Goal: Transaction & Acquisition: Book appointment/travel/reservation

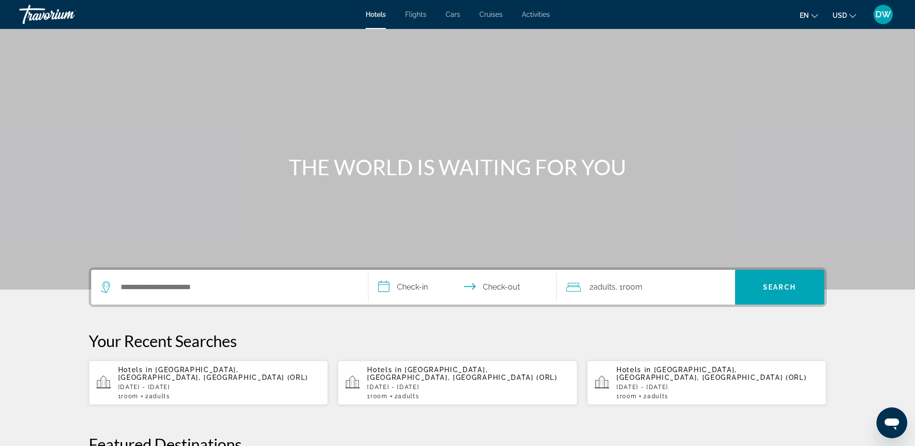
click at [224, 384] on p "Thu, 26 Feb - Mon, 02 Mar" at bounding box center [219, 387] width 203 height 7
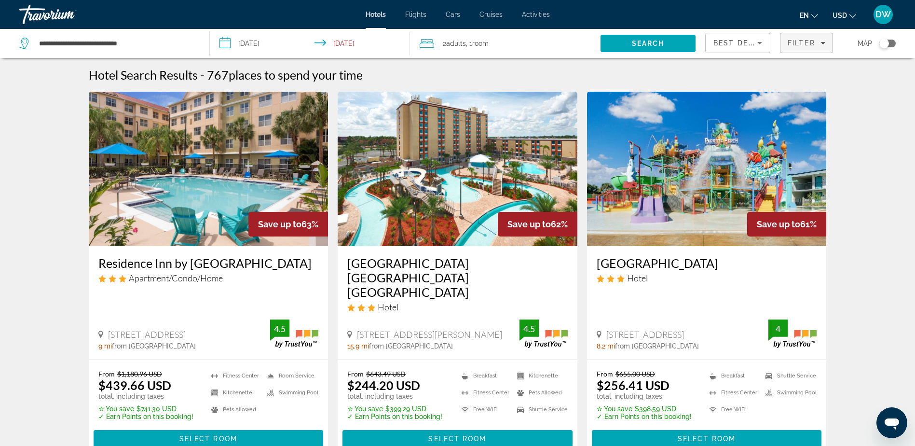
click at [825, 40] on div "Filter" at bounding box center [807, 43] width 38 height 8
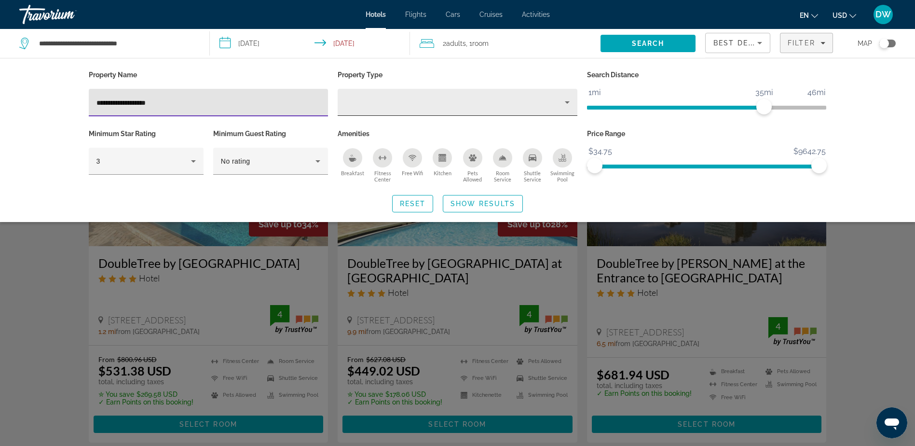
type input "**********"
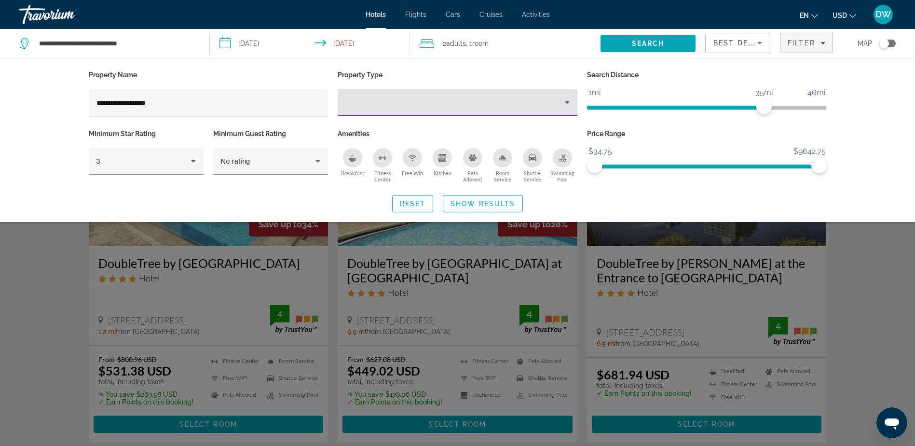
click at [567, 100] on icon "Property type" at bounding box center [568, 103] width 12 height 12
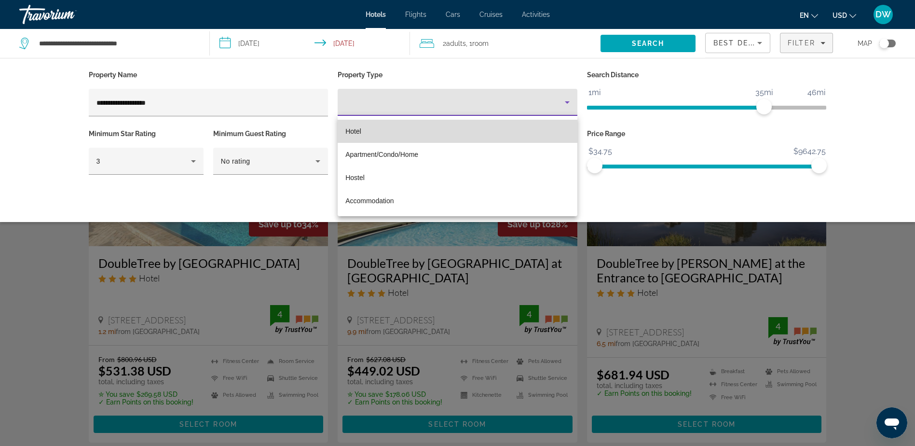
click at [362, 130] on mat-option "Hotel" at bounding box center [458, 131] width 240 height 23
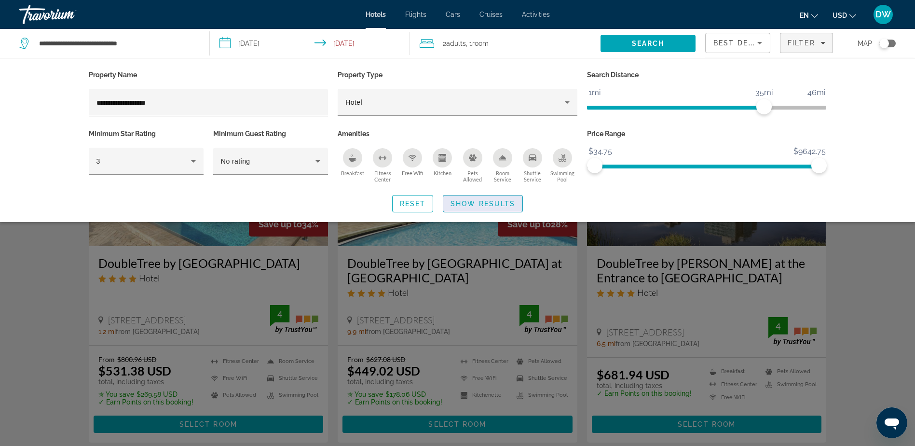
click at [479, 204] on span "Show Results" at bounding box center [483, 204] width 65 height 8
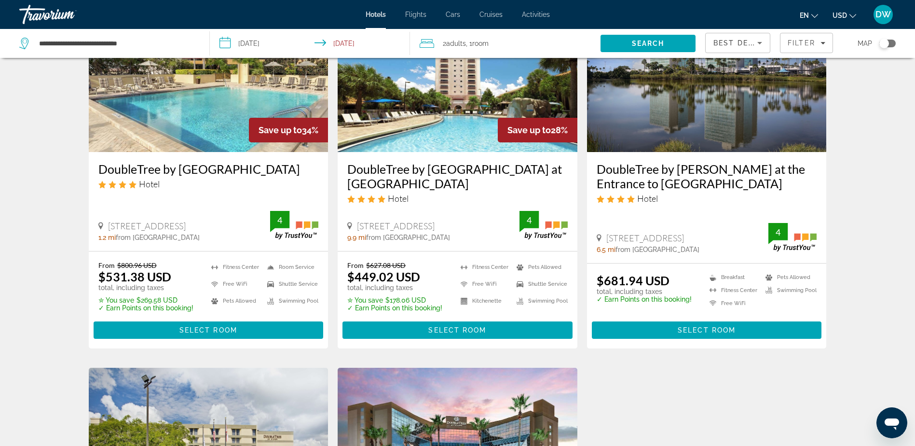
scroll to position [97, 0]
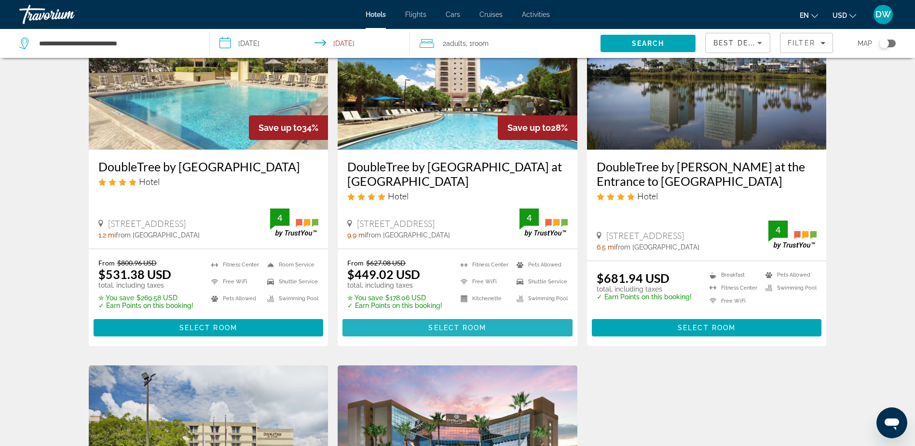
click at [447, 326] on span "Select Room" at bounding box center [458, 328] width 58 height 8
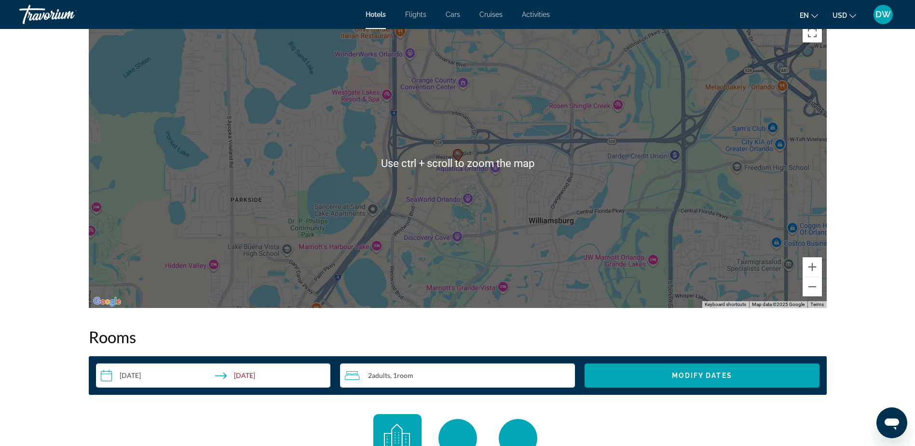
scroll to position [1062, 0]
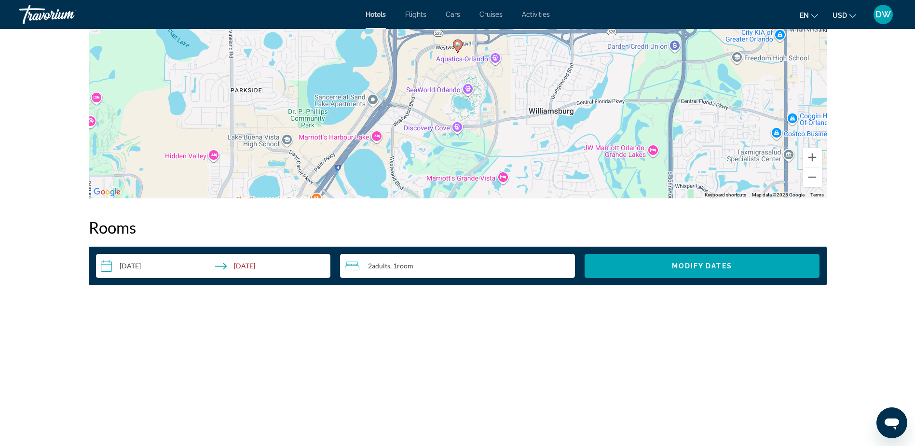
click at [254, 266] on input "**********" at bounding box center [215, 267] width 239 height 27
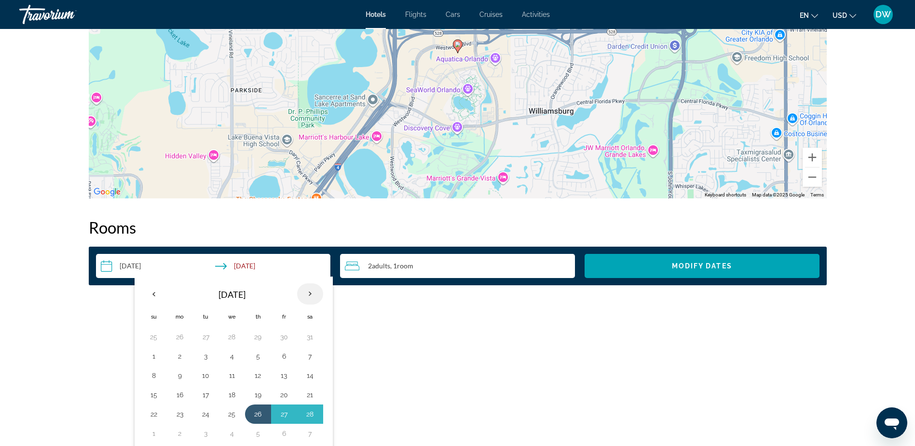
click at [311, 294] on th "Next month" at bounding box center [310, 293] width 26 height 21
click at [155, 356] on button "1" at bounding box center [153, 356] width 15 height 14
type input "**********"
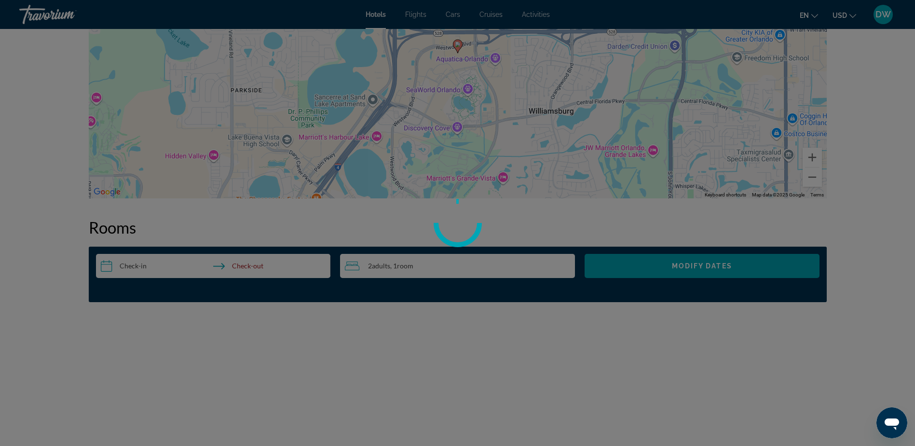
click at [160, 267] on div at bounding box center [457, 223] width 915 height 446
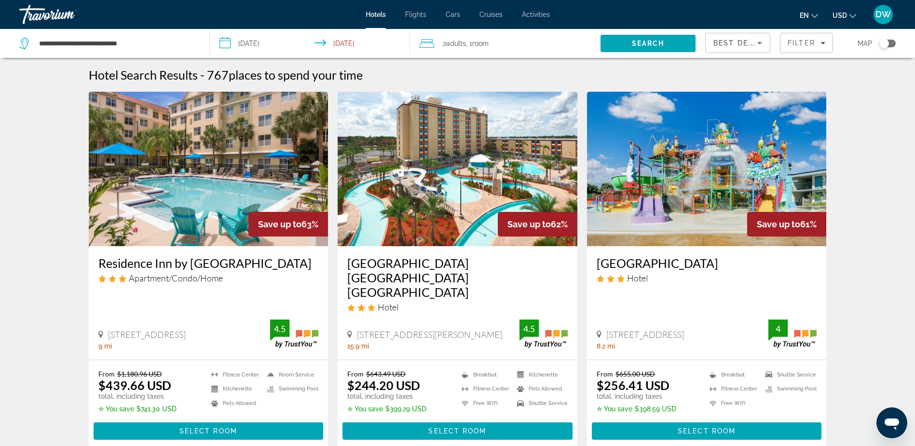
click at [346, 43] on input "**********" at bounding box center [312, 45] width 204 height 32
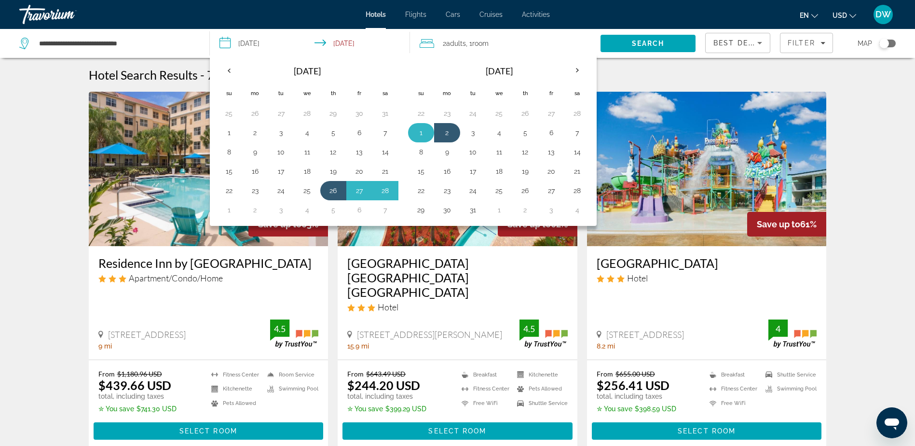
click at [419, 131] on button "1" at bounding box center [421, 133] width 15 height 14
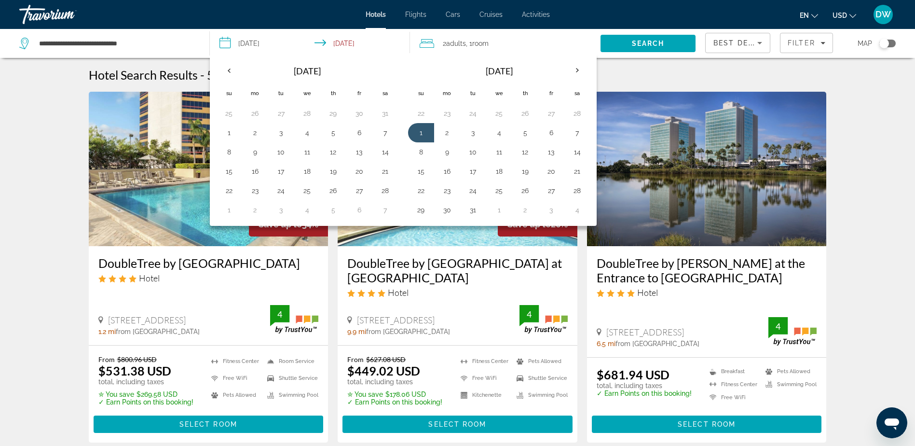
click at [372, 44] on input "**********" at bounding box center [312, 45] width 204 height 32
click at [823, 42] on icon "Filters" at bounding box center [823, 43] width 5 height 2
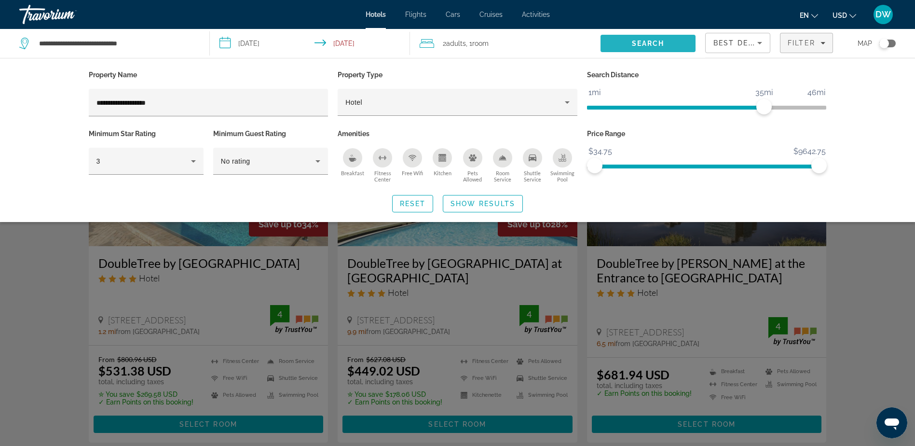
click at [646, 42] on span "Search" at bounding box center [648, 44] width 33 height 8
click at [480, 205] on span "Show Results" at bounding box center [483, 204] width 65 height 8
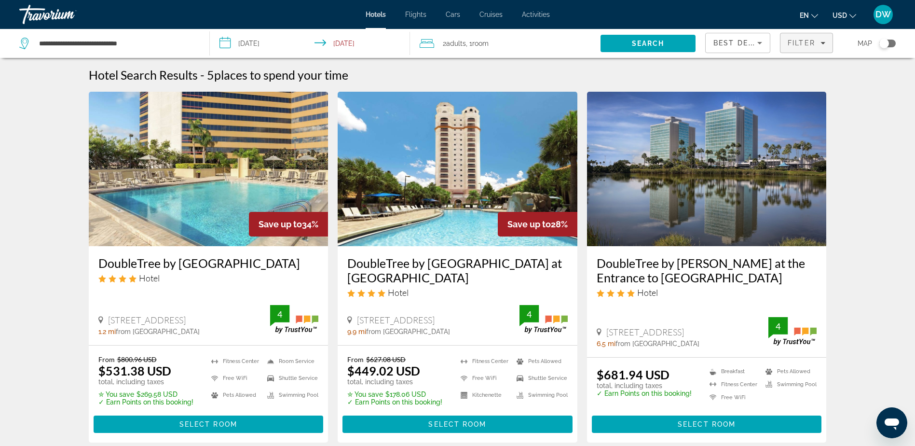
click at [822, 42] on icon "Filters" at bounding box center [823, 43] width 5 height 5
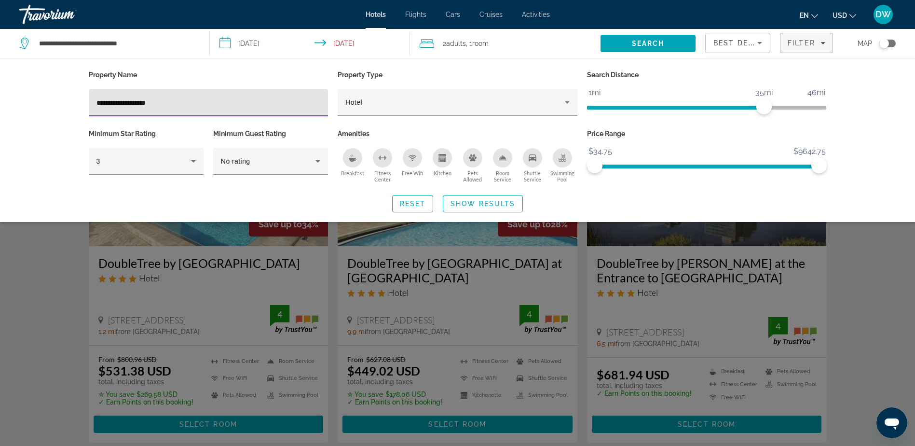
click at [875, 253] on div "Search widget" at bounding box center [457, 295] width 915 height 301
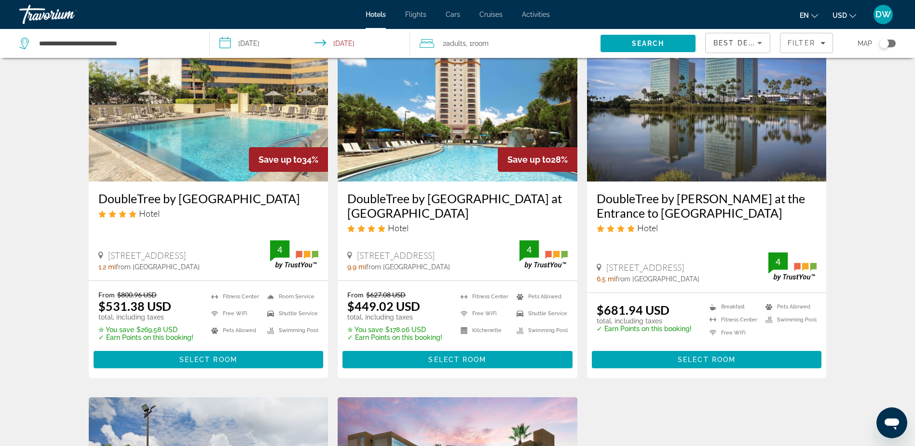
scroll to position [97, 0]
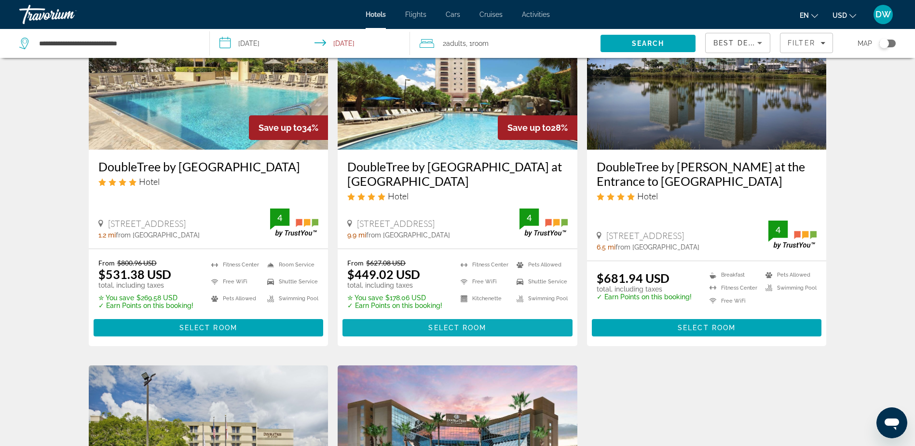
click at [441, 327] on span "Select Room" at bounding box center [458, 328] width 58 height 8
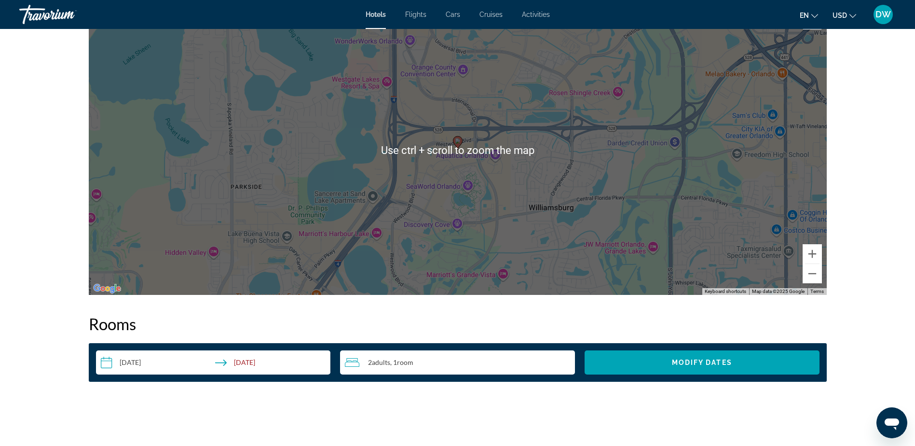
scroll to position [1158, 0]
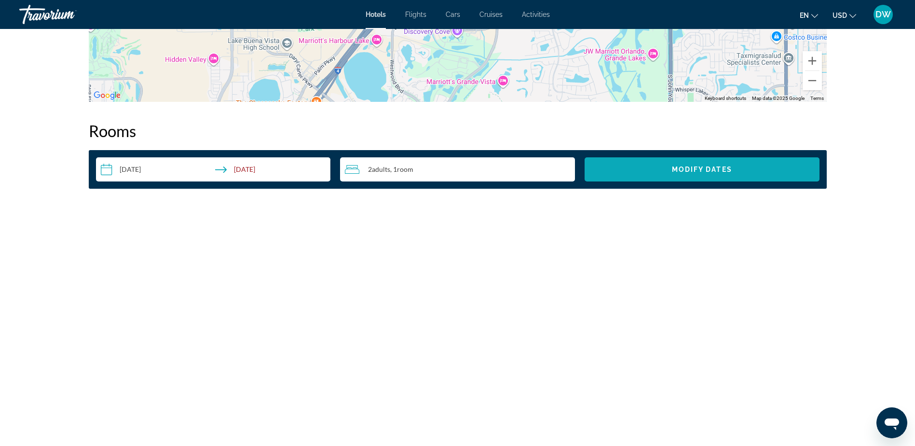
click at [696, 168] on span "Modify Dates" at bounding box center [702, 170] width 60 height 8
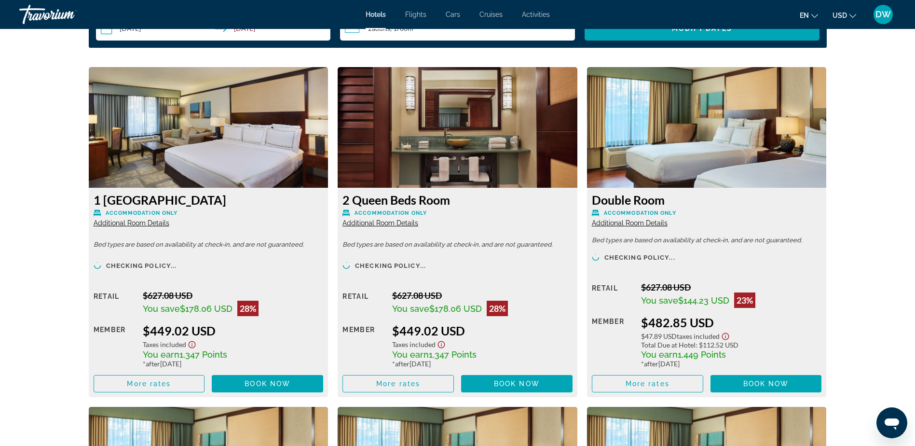
scroll to position [1318, 0]
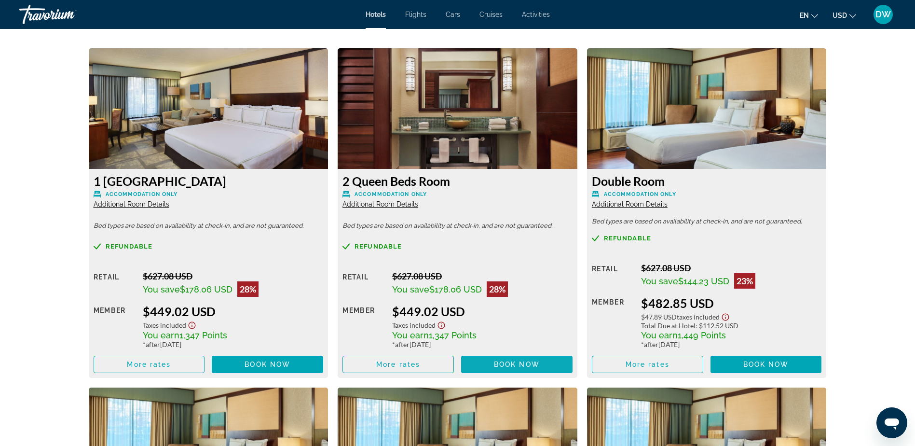
click at [516, 362] on span "Book now" at bounding box center [517, 364] width 46 height 8
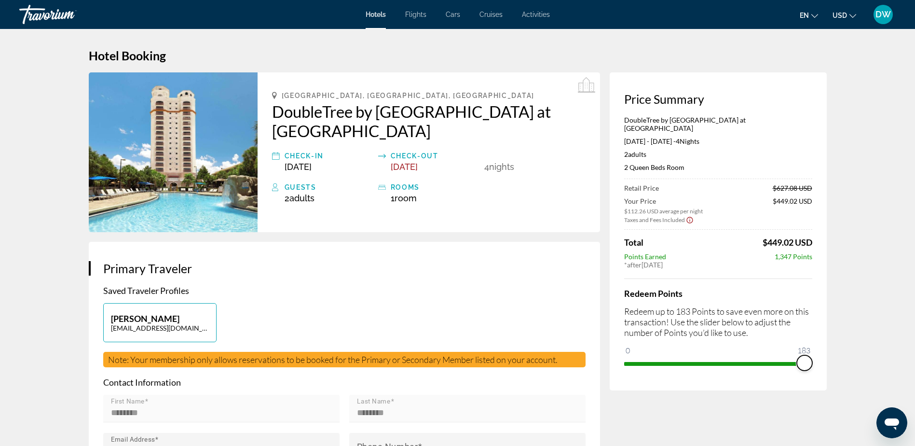
drag, startPoint x: 631, startPoint y: 356, endPoint x: 816, endPoint y: 372, distance: 185.9
click at [816, 372] on div "Price Summary DoubleTree by [GEOGRAPHIC_DATA] at SeaWorld [DATE] - [DATE] - 4 N…" at bounding box center [718, 231] width 217 height 318
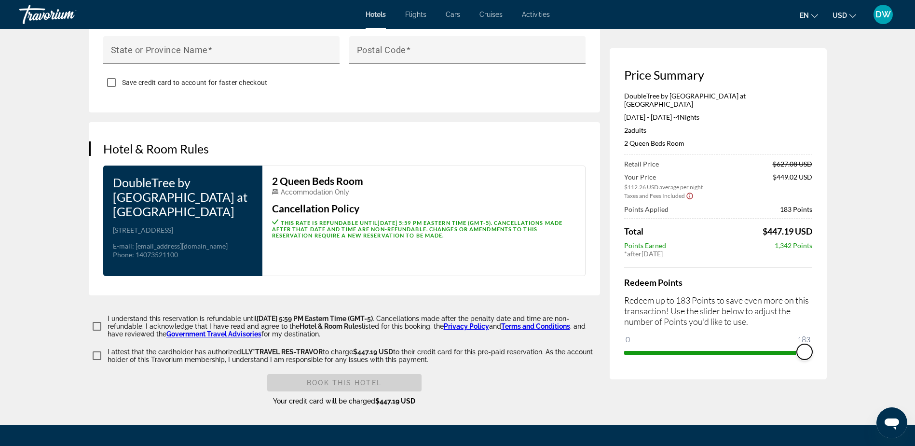
scroll to position [1158, 0]
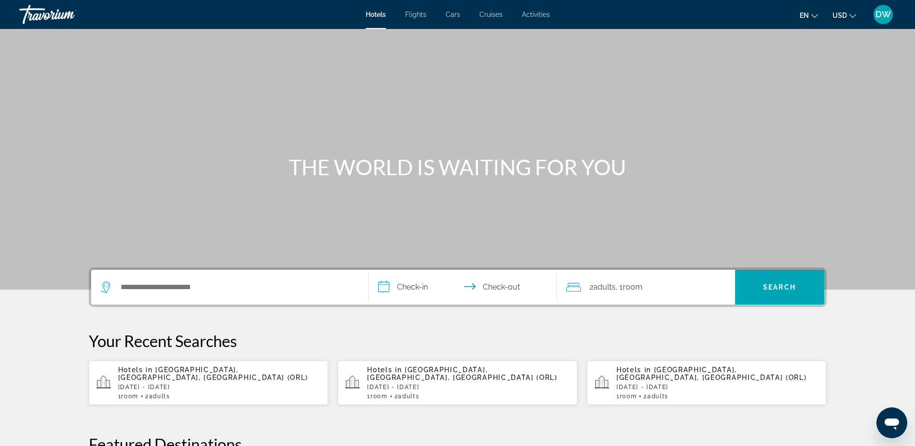
click at [420, 384] on p "Thu, 26 Feb - Mon, 02 Mar" at bounding box center [468, 387] width 203 height 7
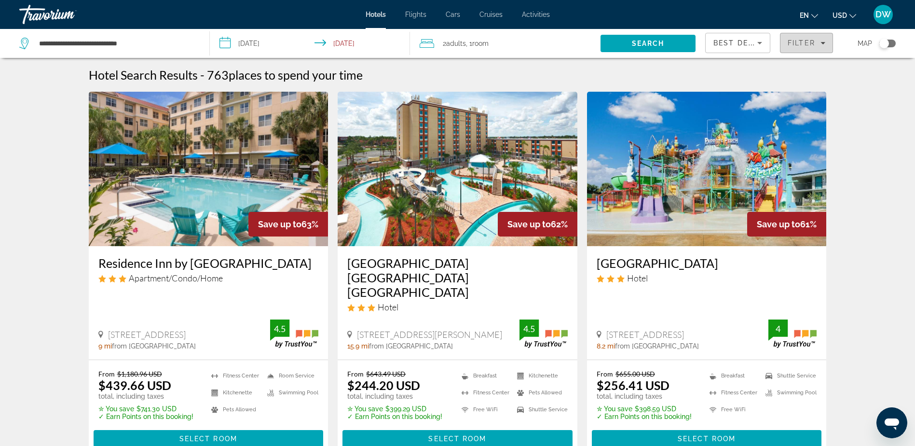
click at [823, 41] on icon "Filters" at bounding box center [823, 43] width 5 height 5
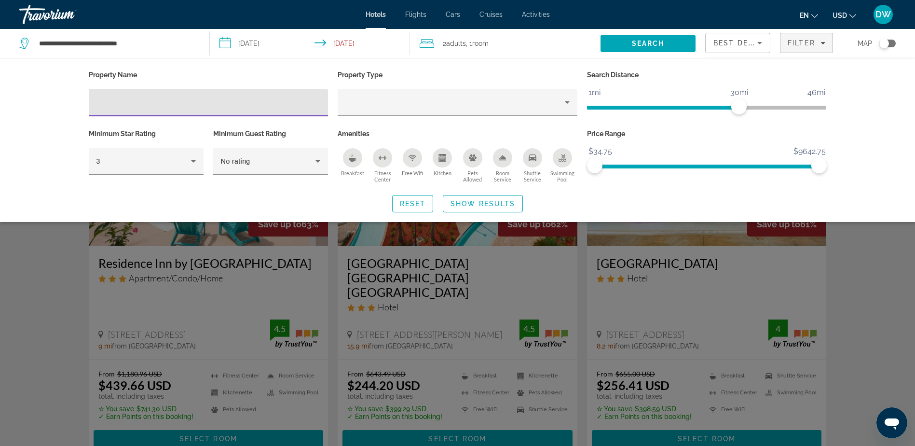
click at [100, 103] on input "Hotel Filters" at bounding box center [209, 103] width 224 height 12
type input "*"
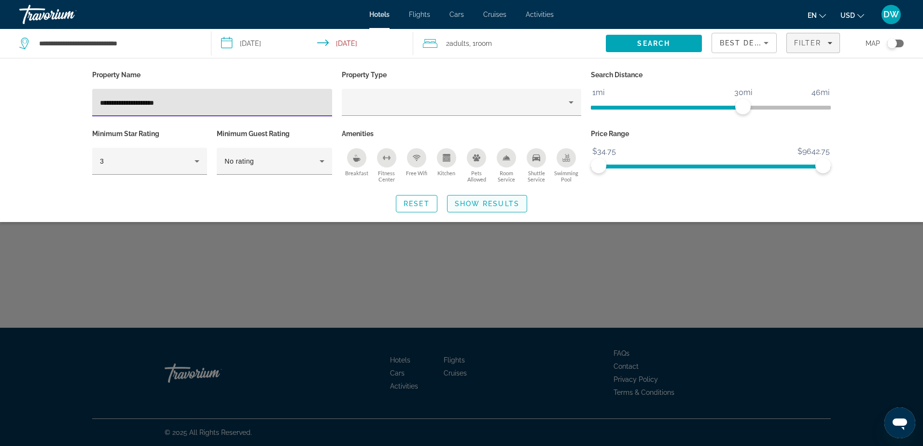
type input "**********"
click at [480, 202] on span "Show Results" at bounding box center [487, 204] width 65 height 8
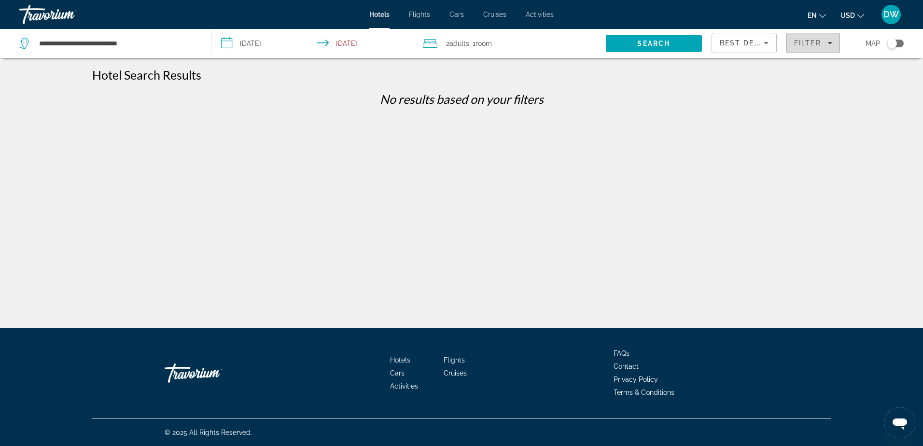
click at [813, 40] on span "Filter" at bounding box center [808, 43] width 28 height 8
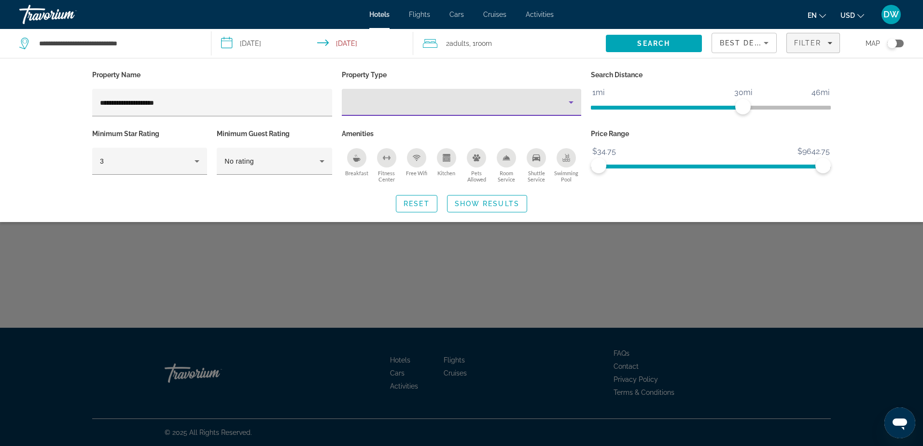
click at [570, 101] on icon "Property type" at bounding box center [570, 102] width 5 height 2
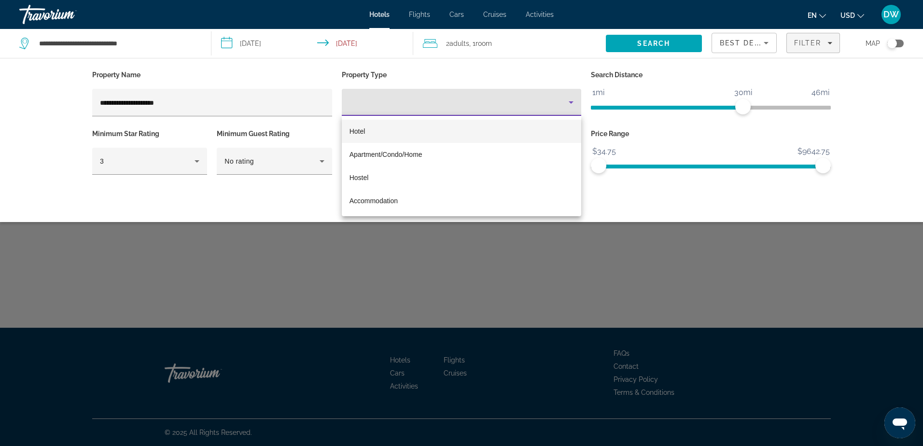
click at [366, 132] on mat-option "Hotel" at bounding box center [462, 131] width 240 height 23
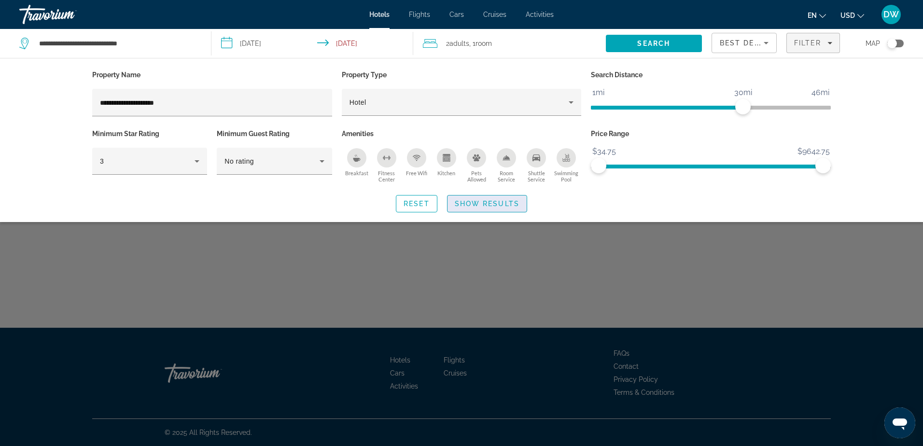
click at [474, 205] on span "Show Results" at bounding box center [487, 204] width 65 height 8
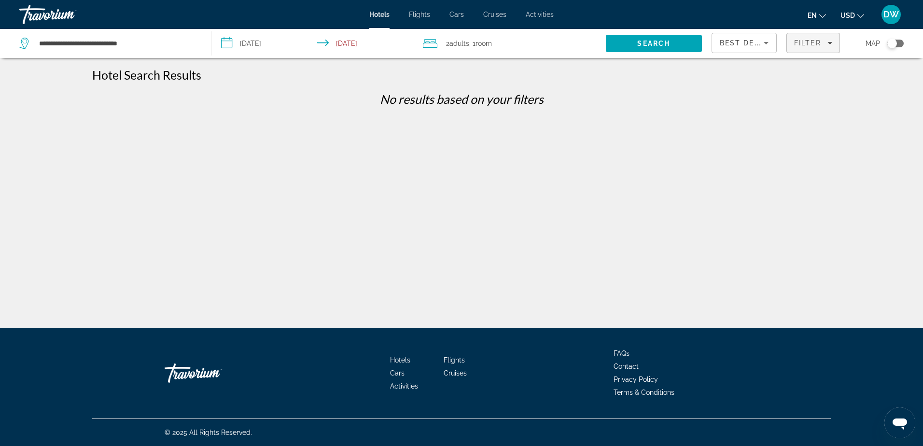
click at [798, 40] on span "Filter" at bounding box center [808, 43] width 28 height 8
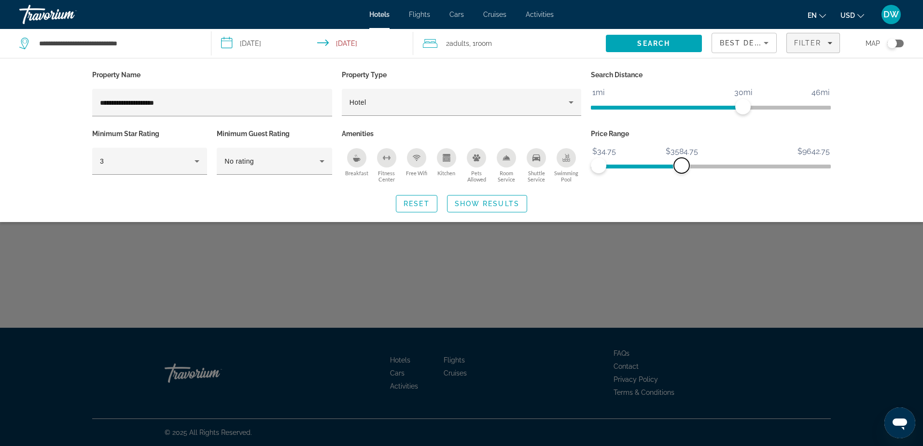
drag, startPoint x: 825, startPoint y: 160, endPoint x: 681, endPoint y: 186, distance: 146.1
click at [681, 186] on div "**********" at bounding box center [461, 140] width 777 height 144
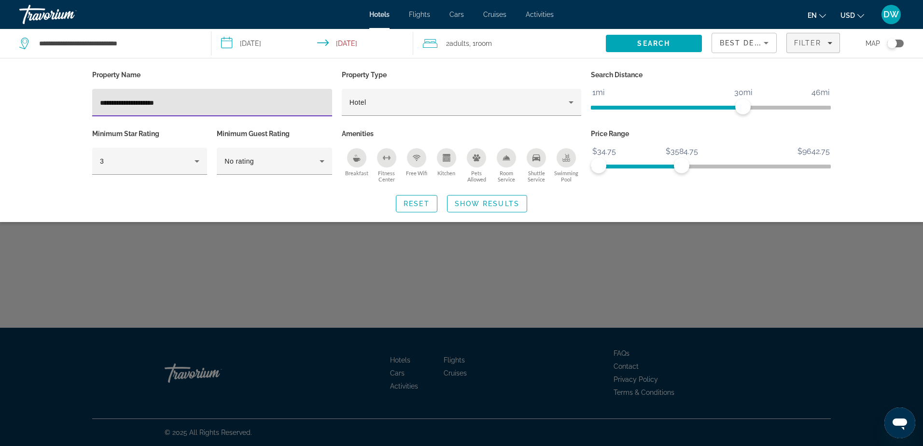
click at [123, 100] on input "**********" at bounding box center [212, 103] width 224 height 12
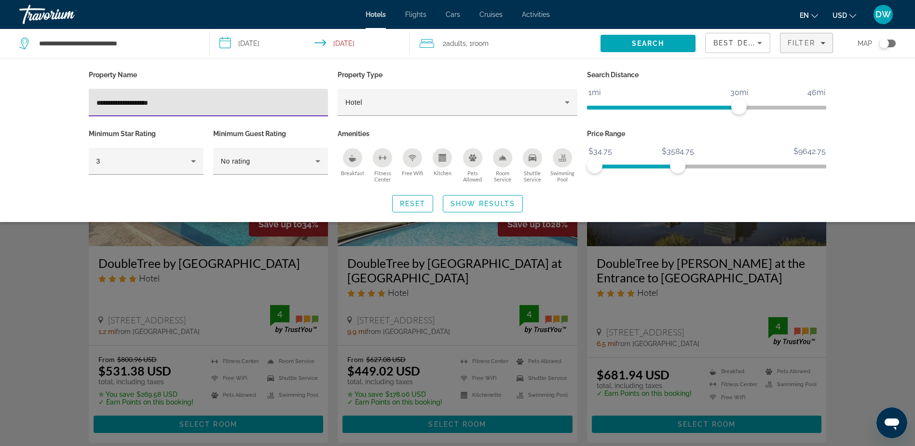
type input "**********"
click at [466, 278] on div "Search widget" at bounding box center [457, 295] width 915 height 301
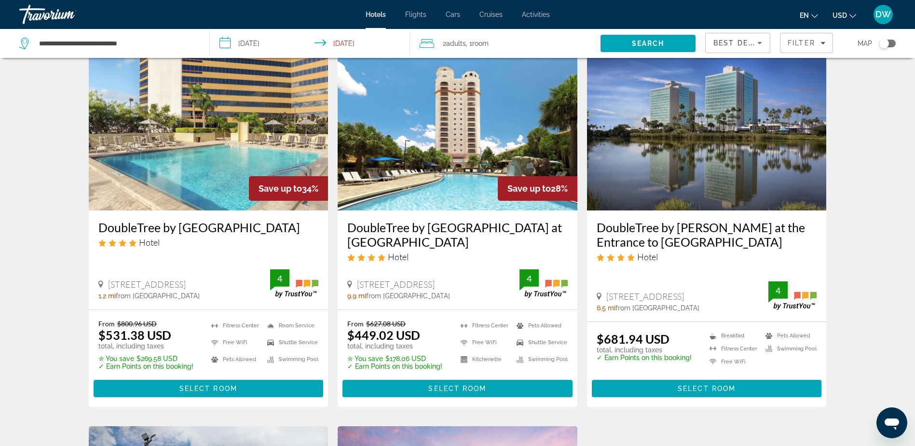
scroll to position [97, 0]
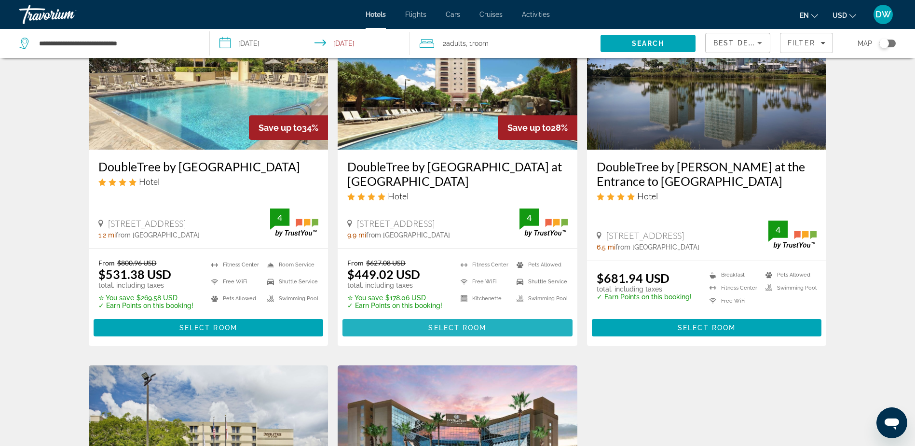
click at [468, 328] on span "Select Room" at bounding box center [458, 328] width 58 height 8
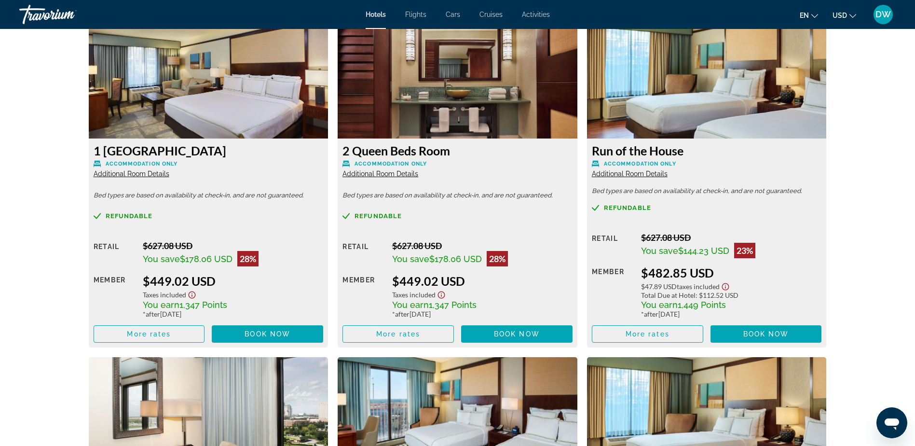
scroll to position [1368, 0]
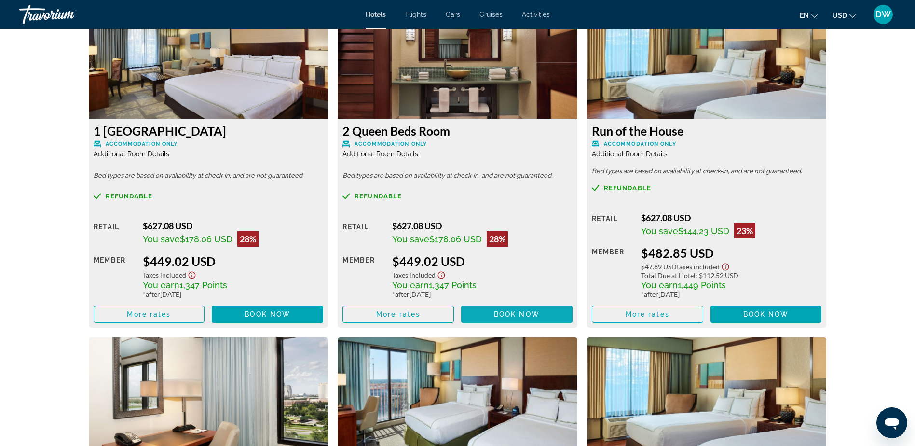
click at [520, 313] on span "Book now" at bounding box center [517, 314] width 46 height 8
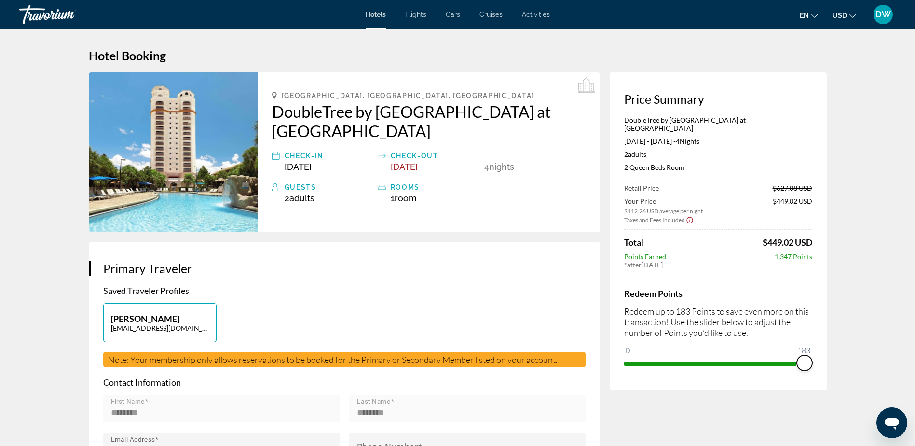
drag, startPoint x: 634, startPoint y: 356, endPoint x: 825, endPoint y: 358, distance: 191.6
click at [825, 358] on div "Price Summary DoubleTree by [GEOGRAPHIC_DATA] at SeaWorld [DATE] - [DATE] - 4 N…" at bounding box center [718, 231] width 217 height 318
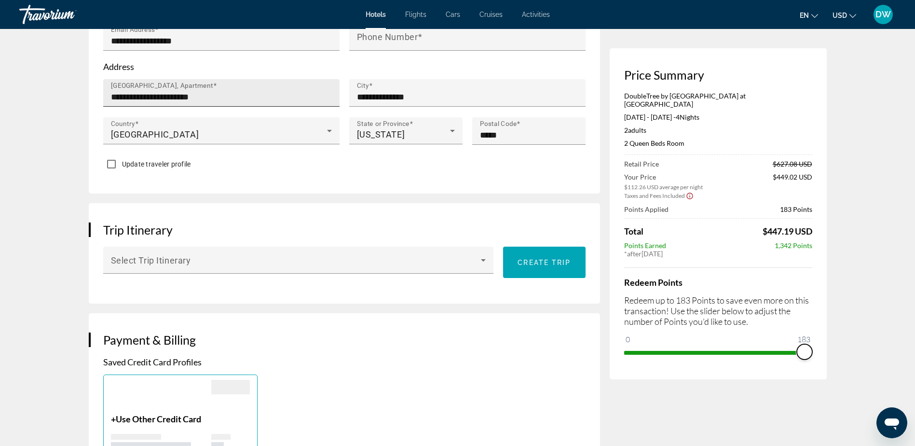
scroll to position [434, 0]
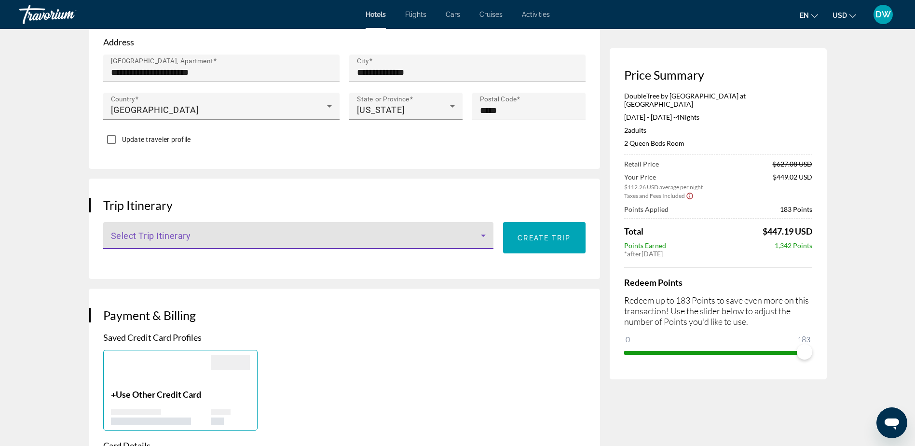
click at [484, 235] on icon "Main content" at bounding box center [483, 236] width 5 height 2
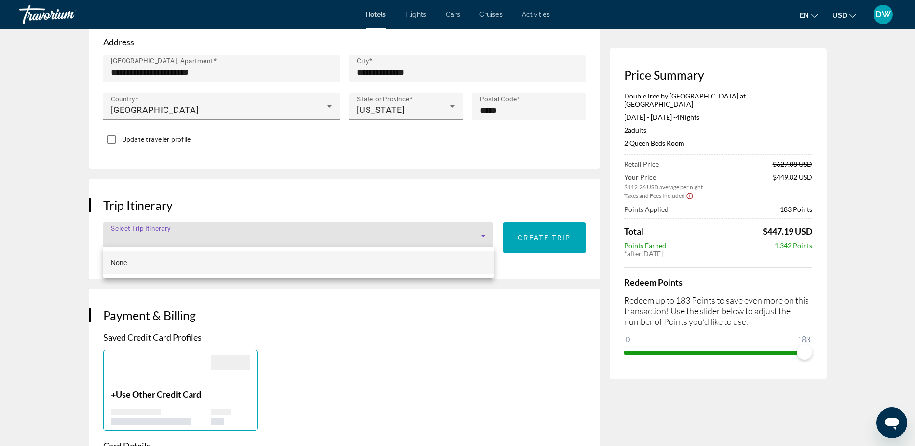
click at [484, 233] on div at bounding box center [457, 223] width 915 height 446
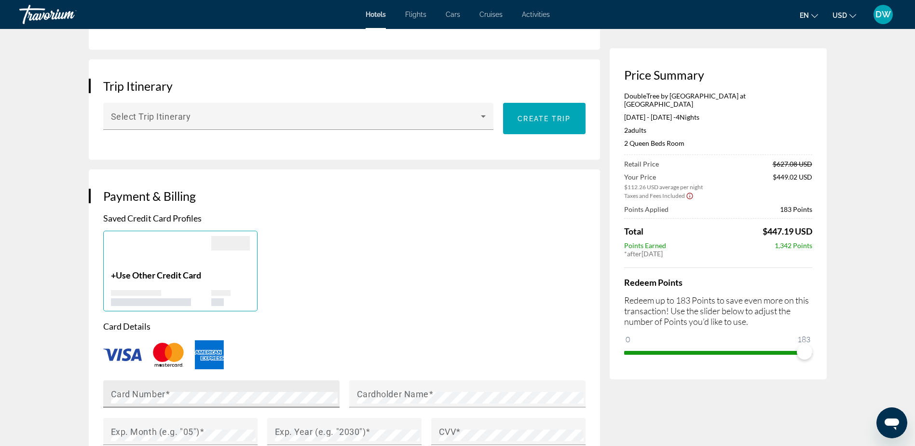
scroll to position [579, 0]
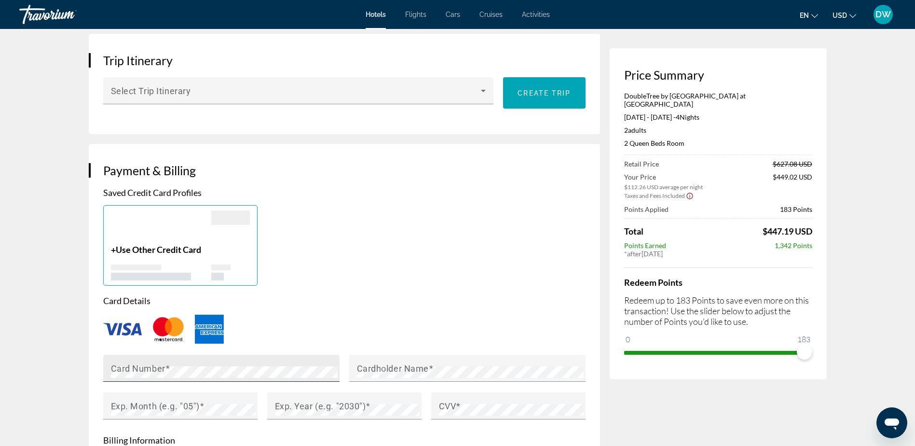
click at [120, 363] on mat-label "Card Number" at bounding box center [138, 368] width 55 height 10
click at [364, 366] on mat-label "Cardholder Name" at bounding box center [393, 368] width 72 height 10
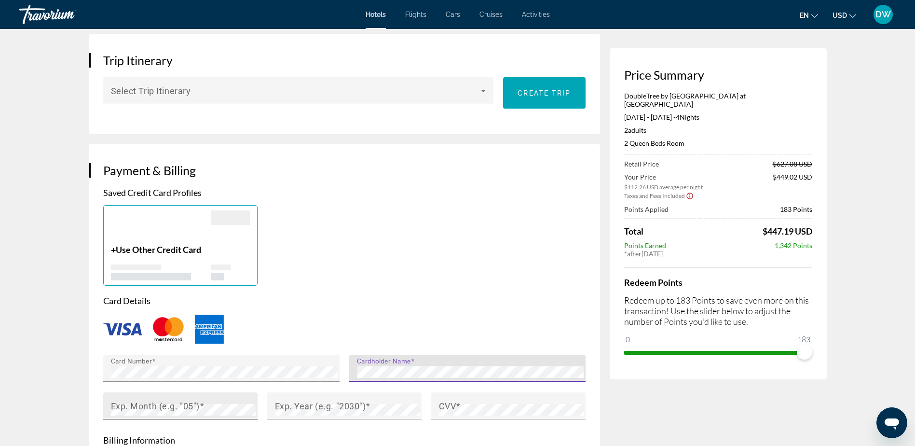
click at [163, 404] on mat-label "Exp. Month (e.g. "05")" at bounding box center [155, 406] width 89 height 10
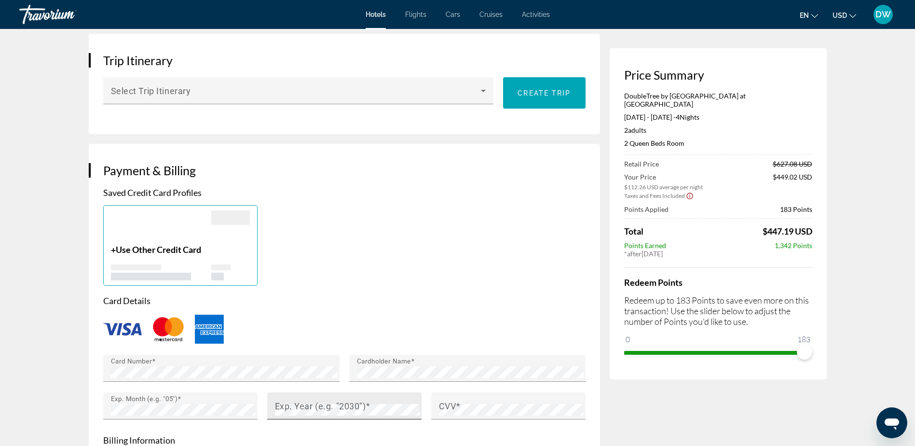
click at [297, 401] on mat-label "Exp. Year (e.g. "2030")" at bounding box center [320, 406] width 91 height 10
click at [447, 405] on mat-label "CVV" at bounding box center [447, 406] width 17 height 10
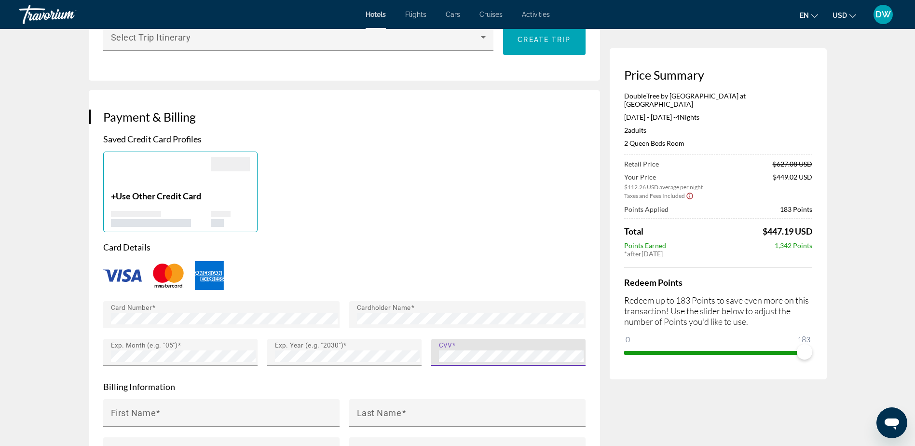
scroll to position [772, 0]
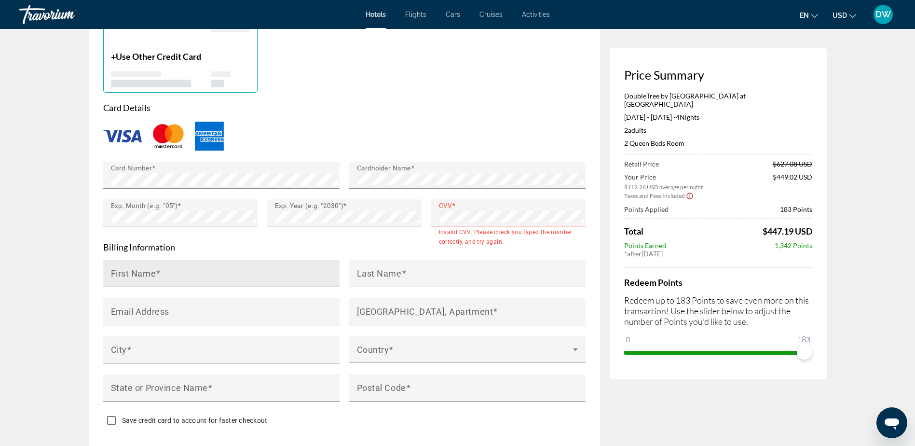
click at [120, 276] on mat-label "First Name" at bounding box center [133, 273] width 45 height 10
click at [120, 276] on input "First Name" at bounding box center [224, 278] width 227 height 12
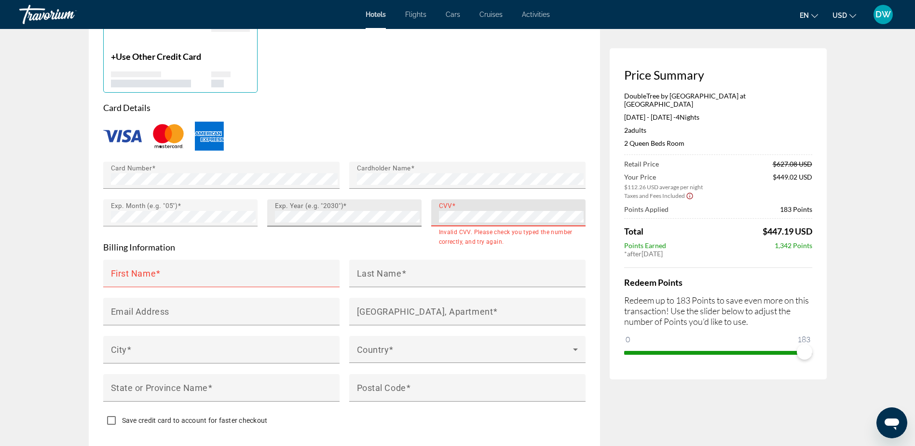
click at [418, 216] on div "Card Number Cardholder Name Exp. Month (e.g. "05") Exp. Year (e.g. "2030") CVV …" at bounding box center [344, 199] width 492 height 75
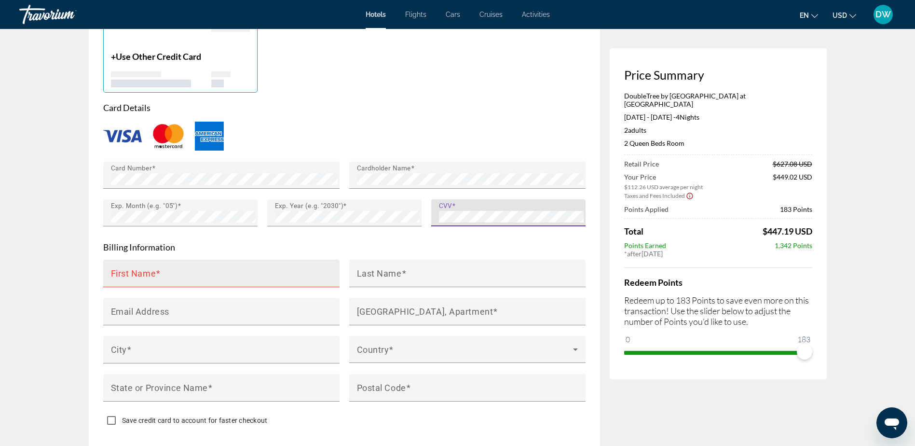
click at [133, 271] on mat-label "First Name" at bounding box center [133, 273] width 45 height 10
click at [133, 272] on input "First Name" at bounding box center [224, 278] width 227 height 12
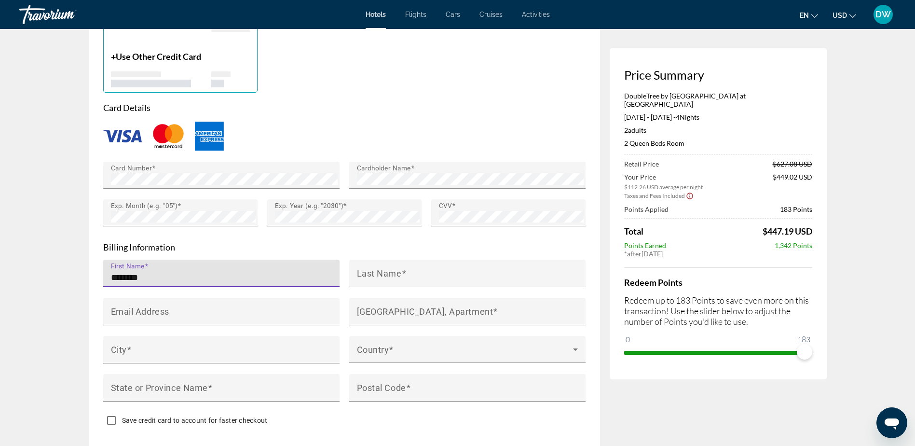
type input "********"
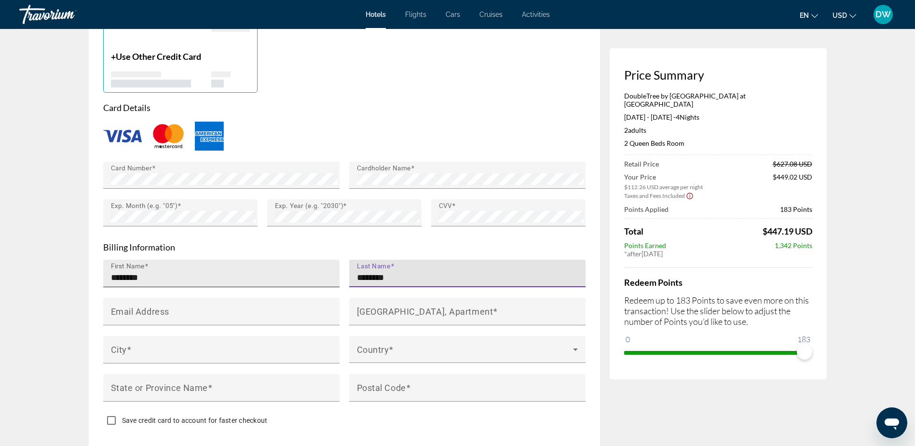
type input "********"
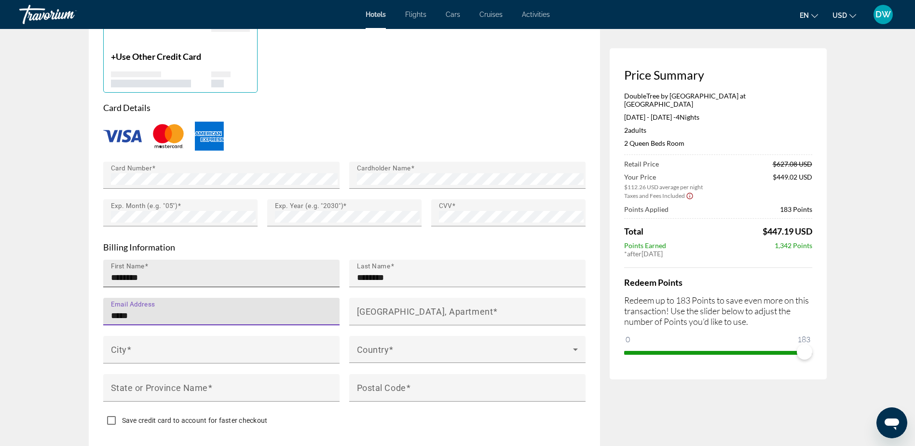
type input "**********"
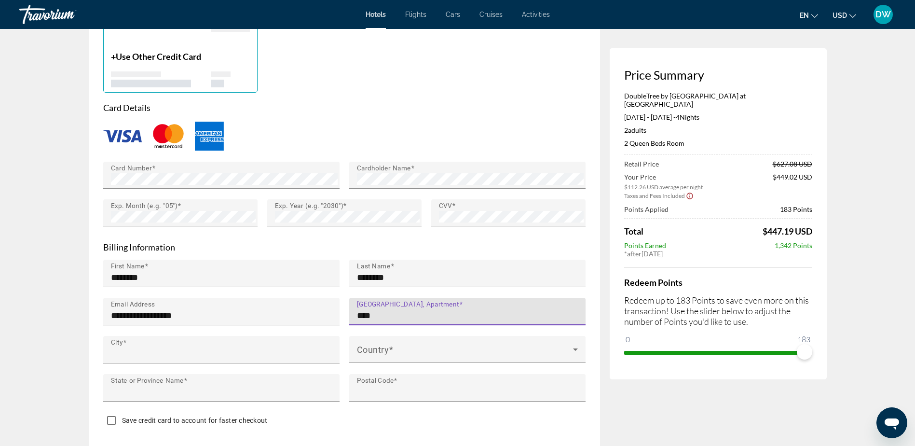
type input "**********"
type input "**"
type input "*****"
click at [332, 427] on div "Save credit card to account for faster checkout" at bounding box center [344, 421] width 483 height 19
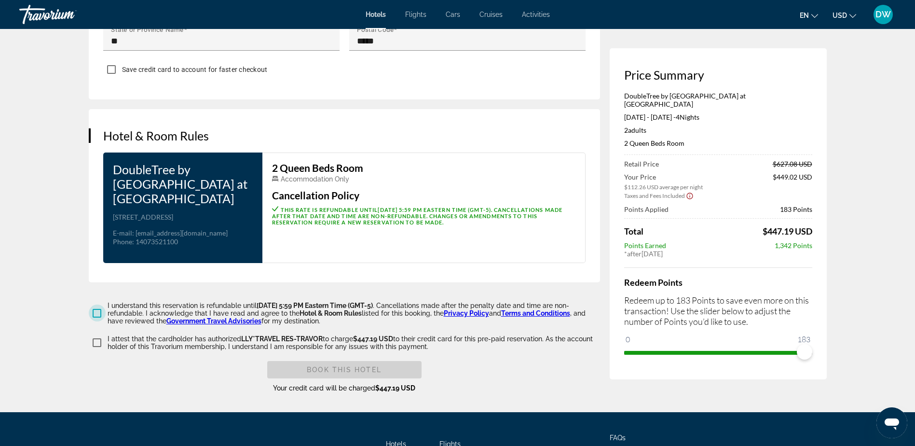
scroll to position [1158, 0]
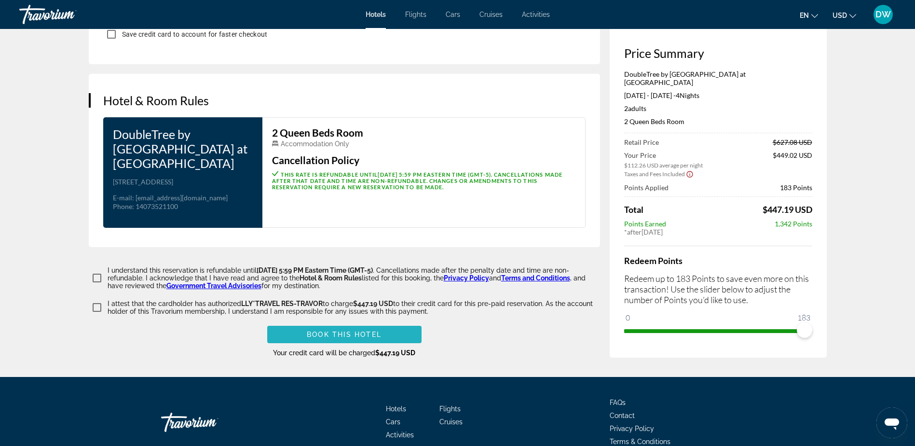
click at [316, 337] on span "Book this hotel" at bounding box center [344, 335] width 75 height 8
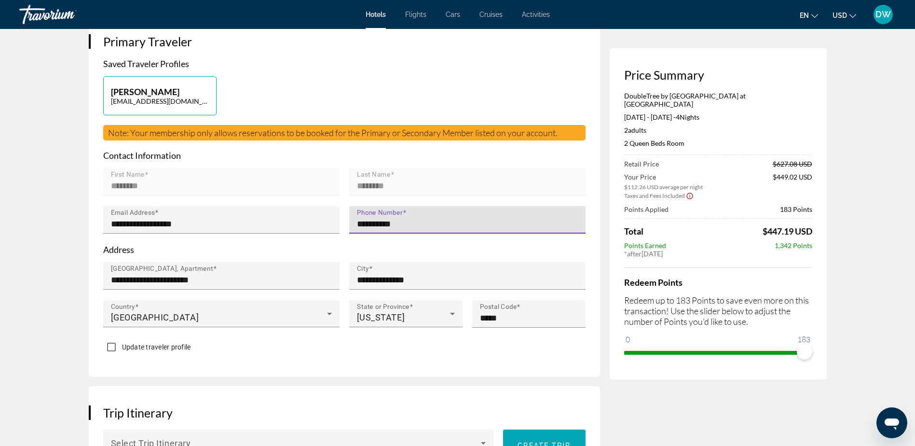
type input "**********"
click at [366, 405] on h3 "Trip Itinerary" at bounding box center [344, 412] width 483 height 14
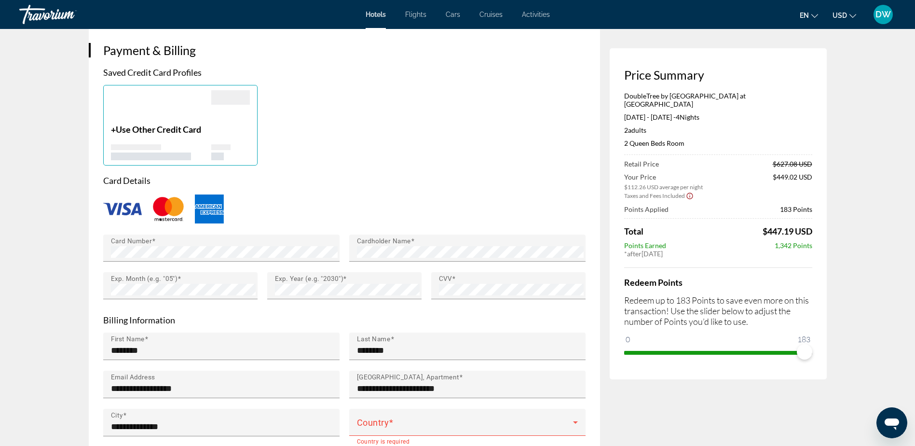
scroll to position [709, 0]
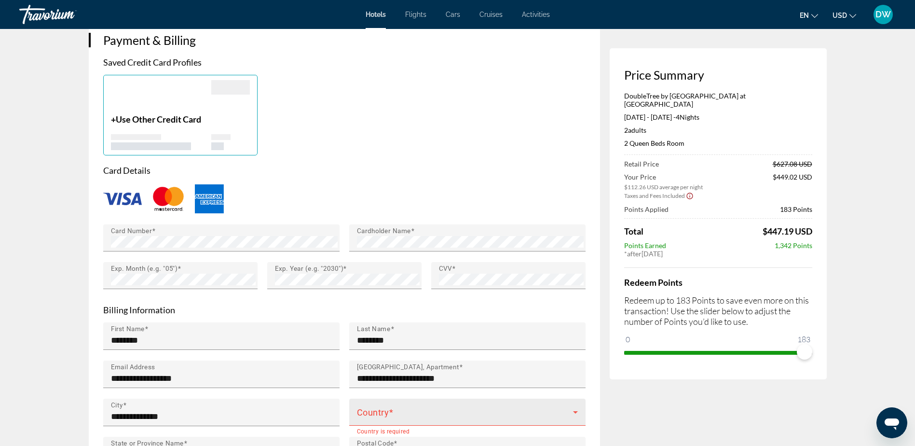
click at [365, 407] on mat-label "Country" at bounding box center [373, 412] width 32 height 10
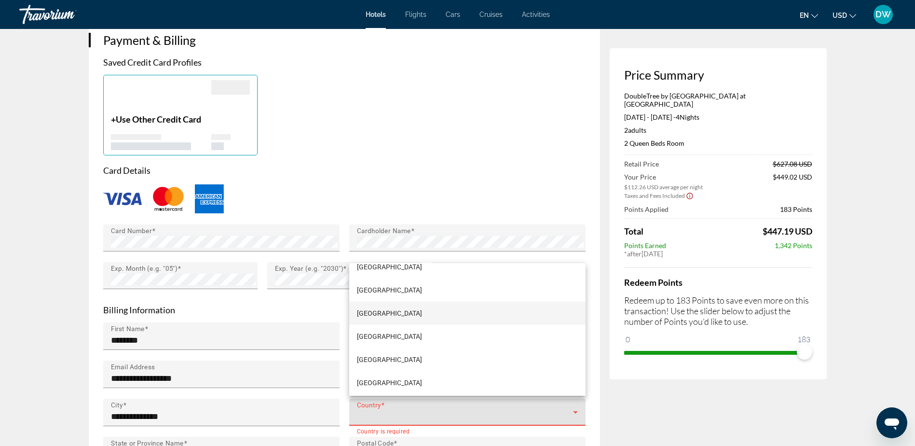
scroll to position [5550, 0]
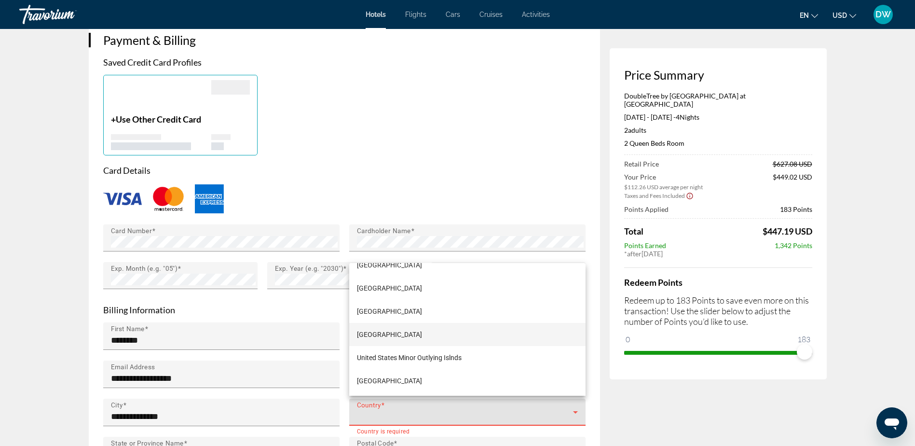
click at [402, 335] on span "[GEOGRAPHIC_DATA]" at bounding box center [389, 335] width 65 height 12
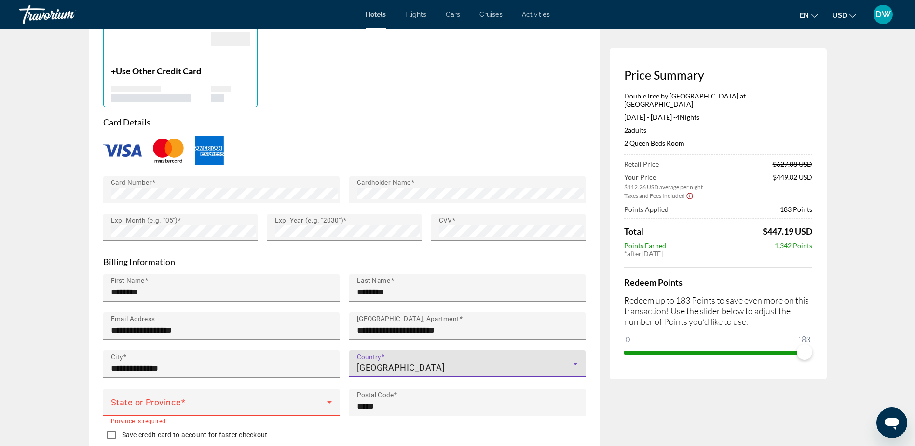
scroll to position [806, 0]
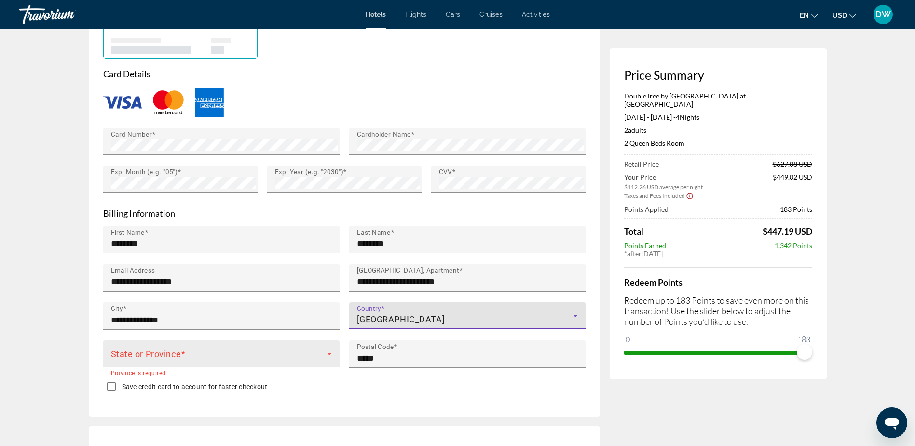
click at [120, 352] on span "Main content" at bounding box center [219, 358] width 216 height 12
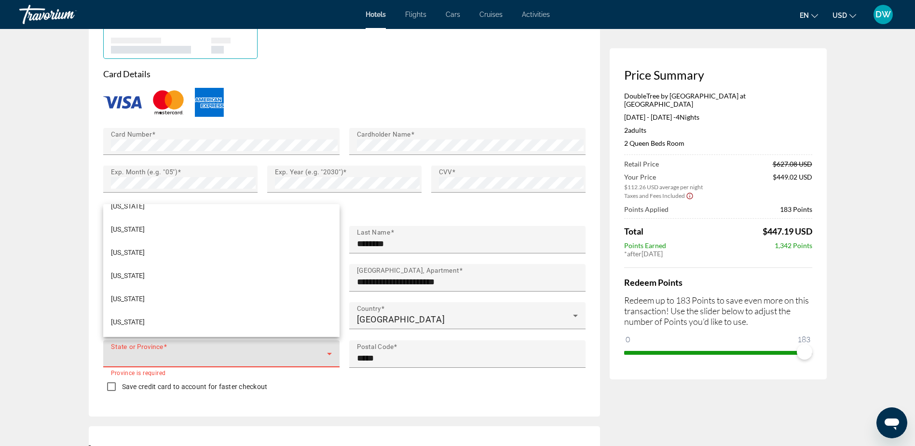
scroll to position [386, 0]
click at [134, 299] on span "[US_STATE]" at bounding box center [128, 297] width 34 height 12
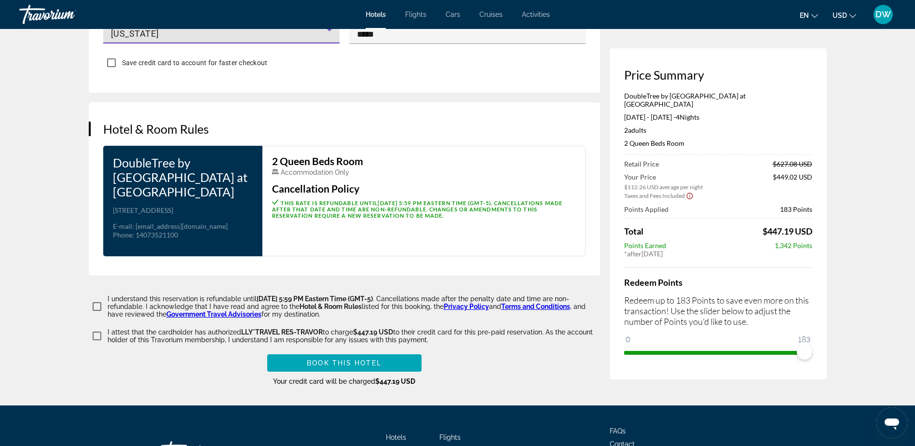
scroll to position [1144, 0]
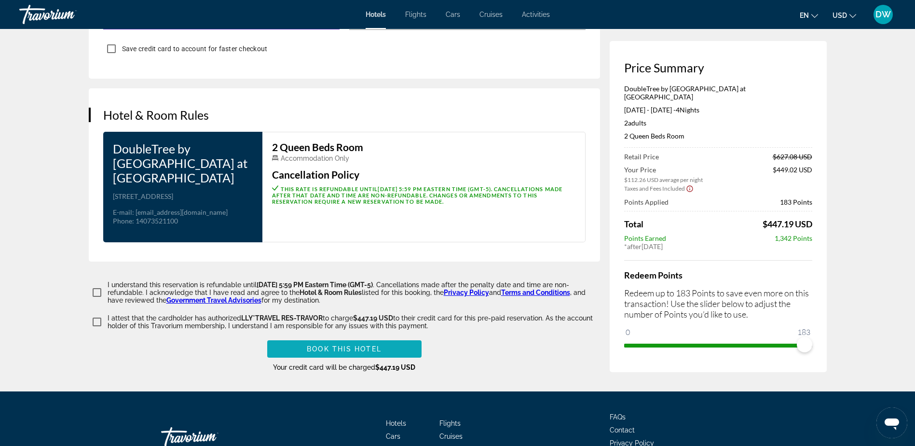
click at [338, 353] on span "Book this hotel" at bounding box center [344, 349] width 75 height 8
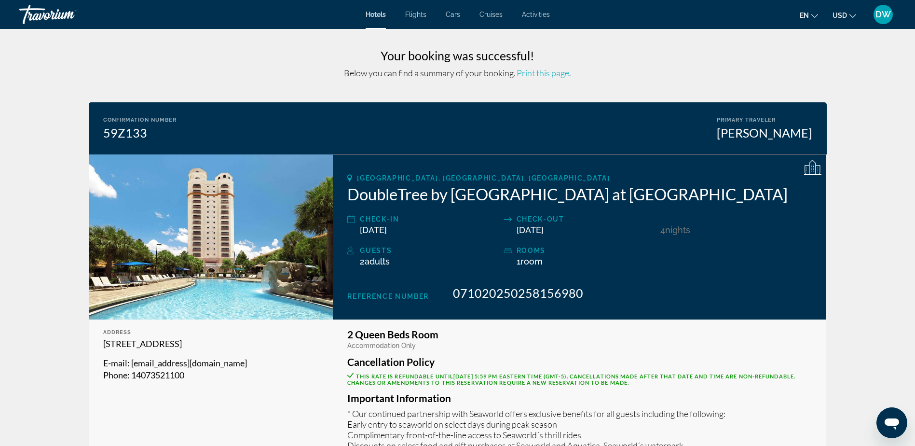
click at [528, 73] on span "Print this page" at bounding box center [543, 73] width 53 height 11
click at [541, 73] on span "Print this page" at bounding box center [543, 73] width 53 height 11
drag, startPoint x: 602, startPoint y: 72, endPoint x: 863, endPoint y: 155, distance: 274.6
click at [882, 14] on span "DW" at bounding box center [883, 15] width 15 height 10
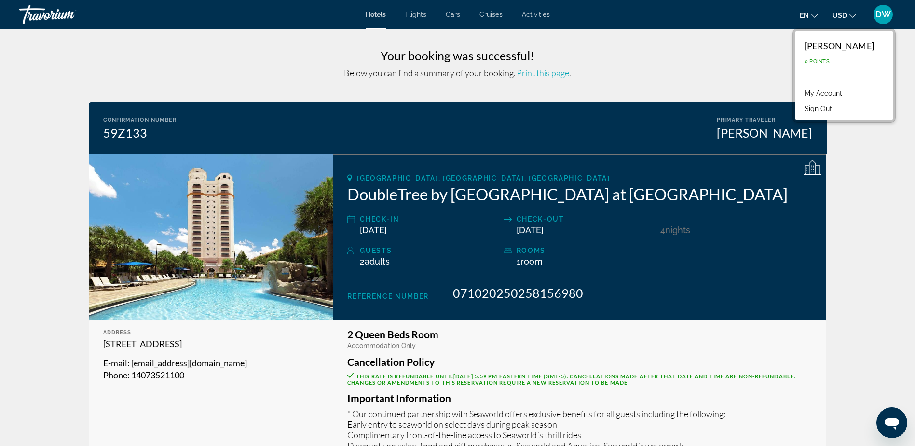
click at [822, 109] on button "Sign Out" at bounding box center [818, 108] width 37 height 13
